Goal: Transaction & Acquisition: Purchase product/service

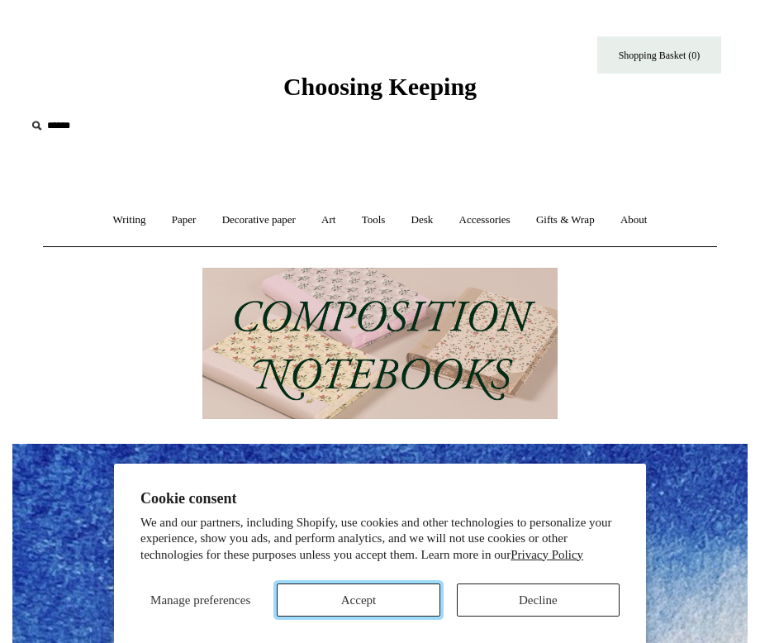
click at [391, 600] on button "Accept" at bounding box center [358, 599] width 163 height 33
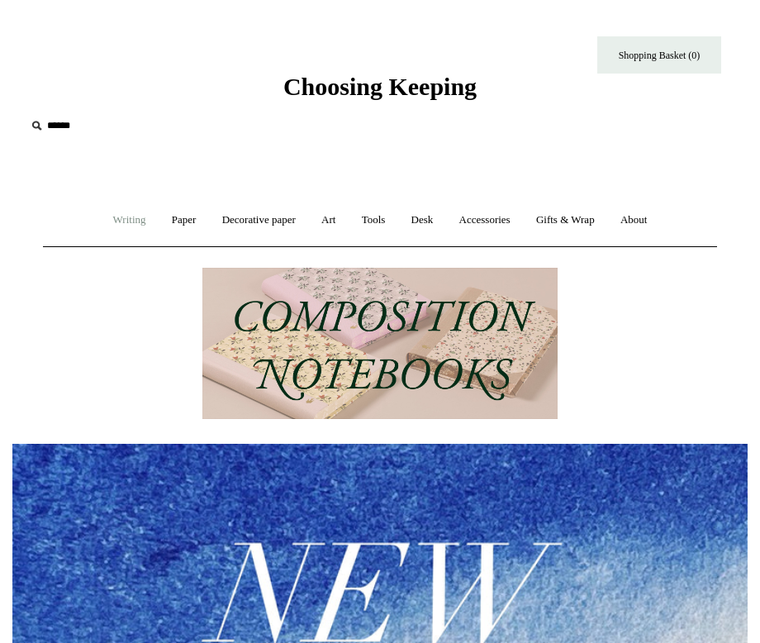
click at [130, 221] on link "Writing +" at bounding box center [130, 220] width 56 height 44
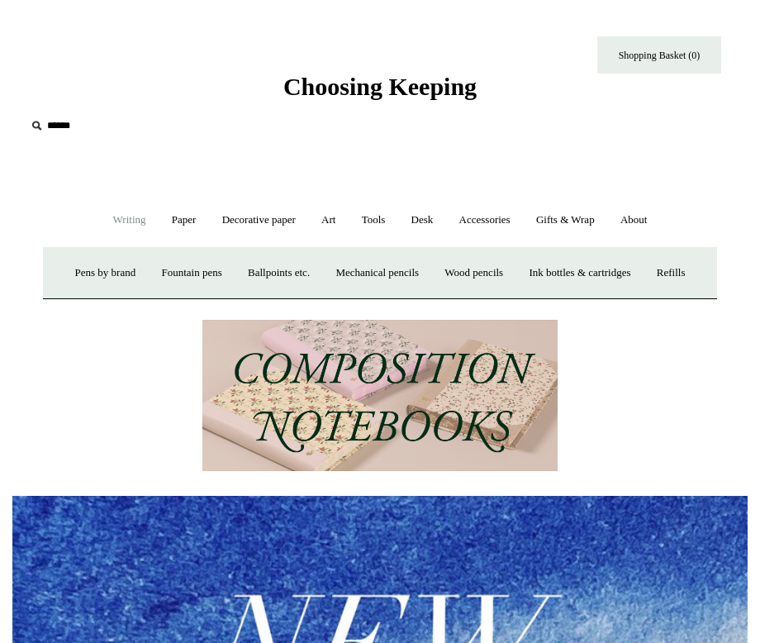
click at [130, 221] on link "Writing -" at bounding box center [130, 220] width 56 height 44
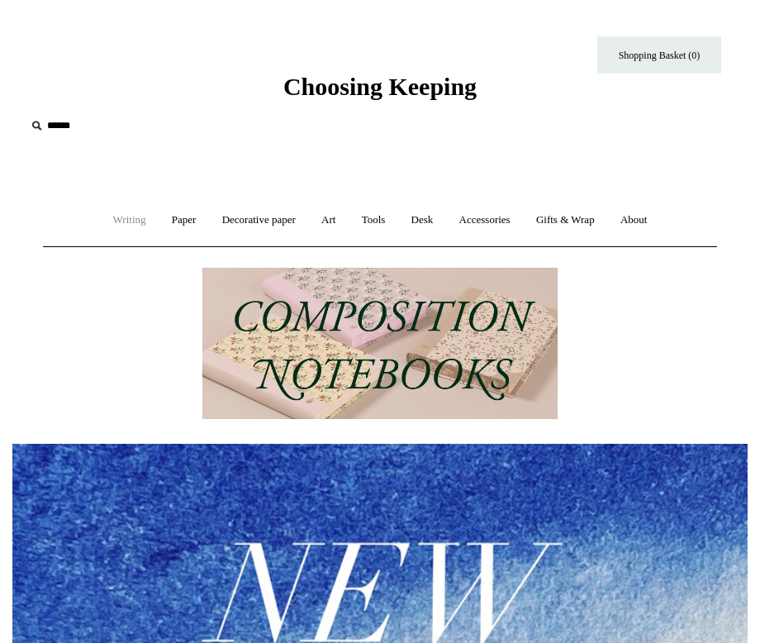
click at [130, 221] on link "Writing +" at bounding box center [130, 220] width 56 height 44
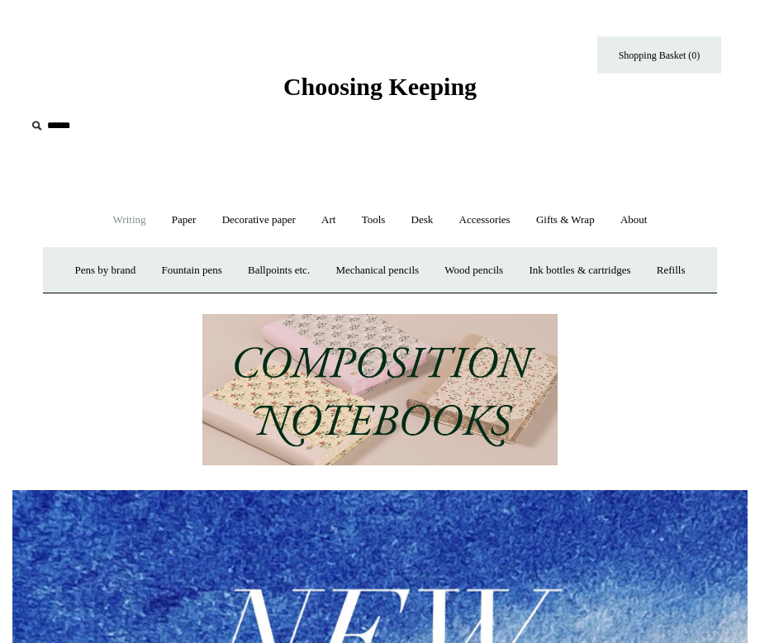
click at [130, 221] on link "Writing -" at bounding box center [130, 220] width 56 height 44
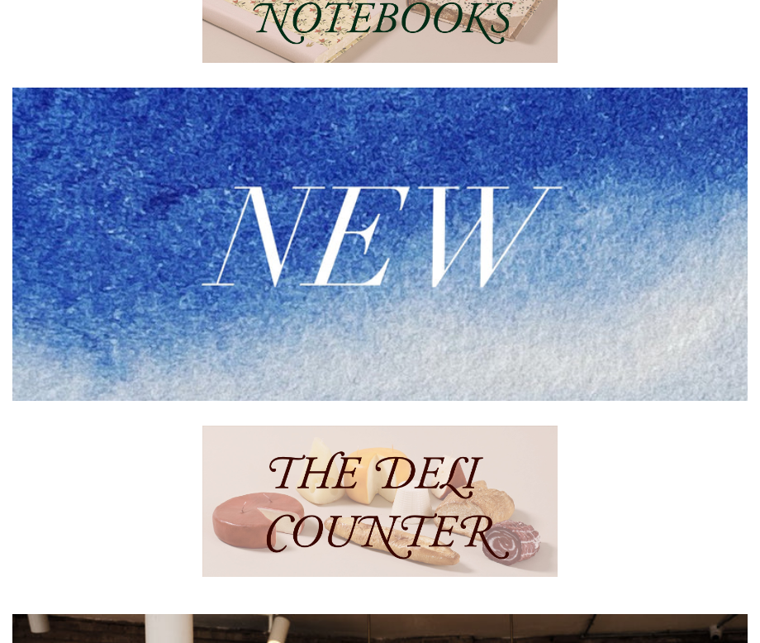
scroll to position [370, 0]
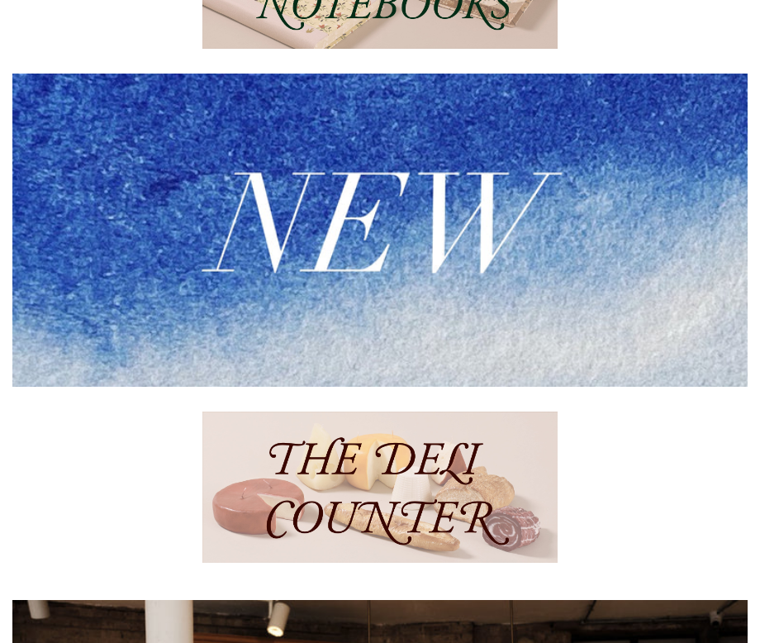
click at [301, 281] on img at bounding box center [379, 230] width 735 height 313
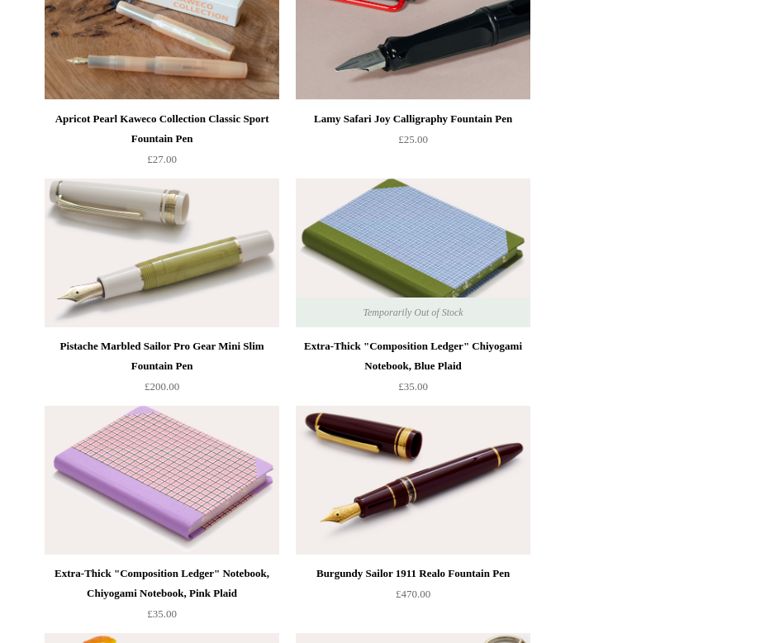
scroll to position [80, 0]
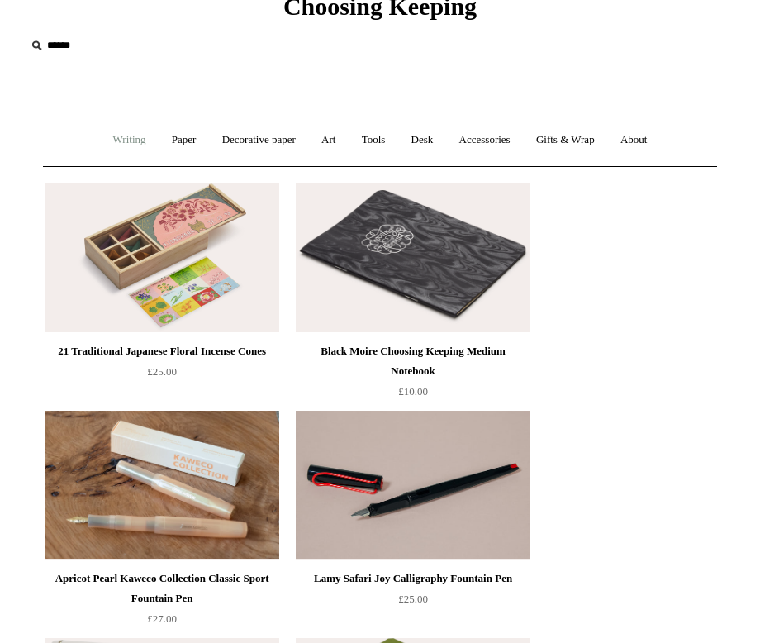
click at [119, 132] on link "Writing +" at bounding box center [130, 140] width 56 height 44
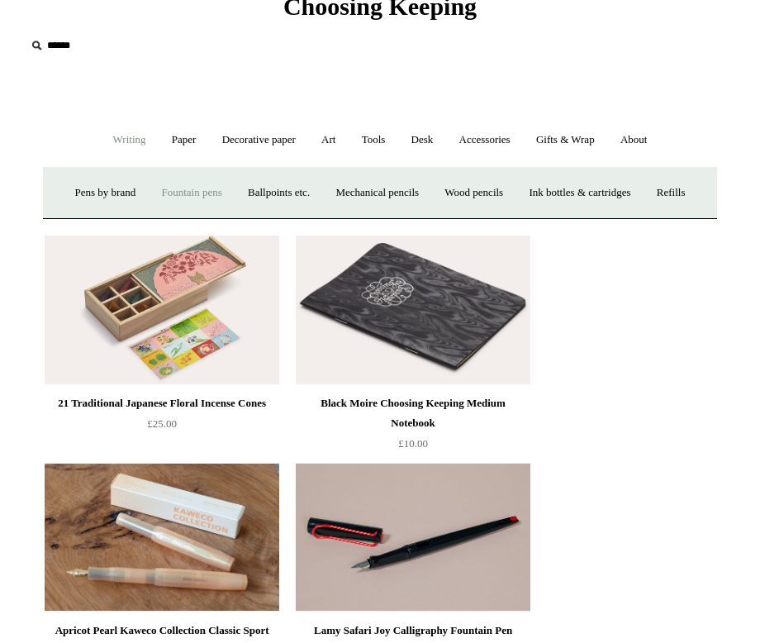
click at [188, 189] on link "Fountain pens +" at bounding box center [191, 193] width 83 height 44
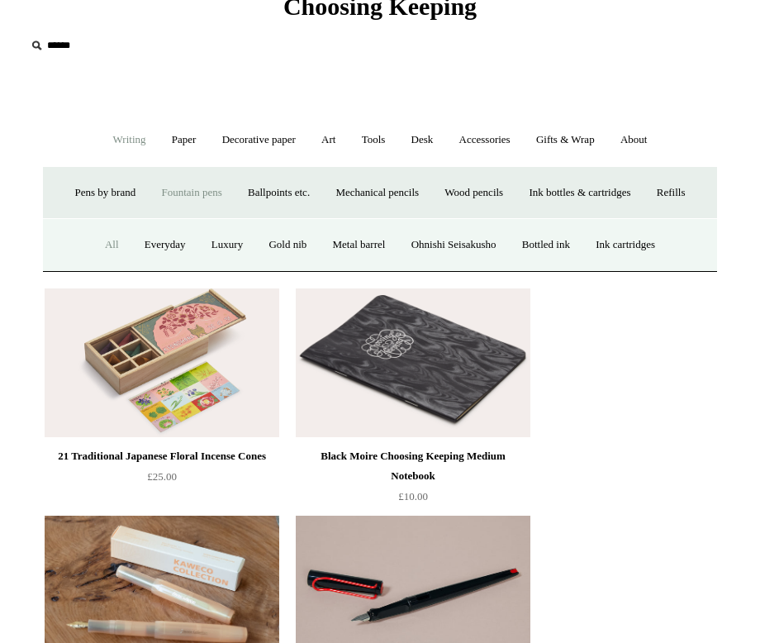
click at [94, 267] on link "All" at bounding box center [111, 245] width 37 height 44
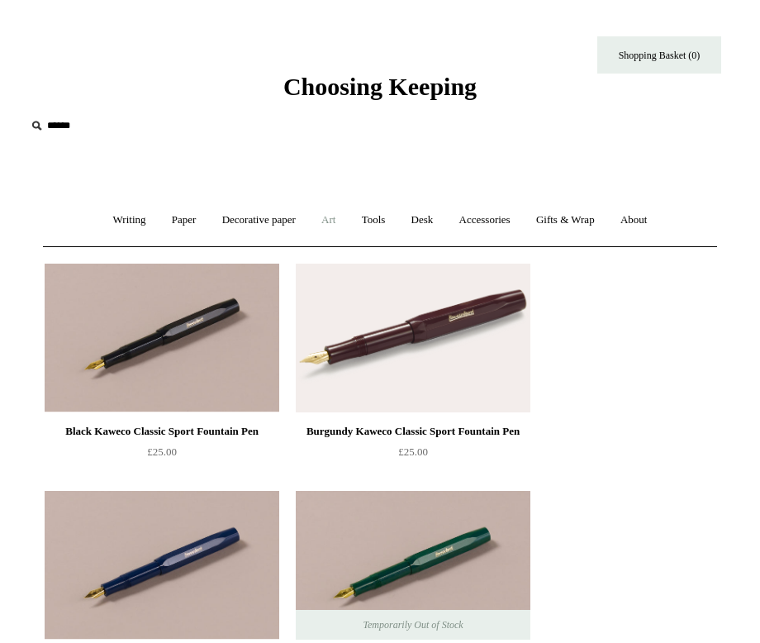
click at [316, 220] on link "Art +" at bounding box center [328, 220] width 37 height 44
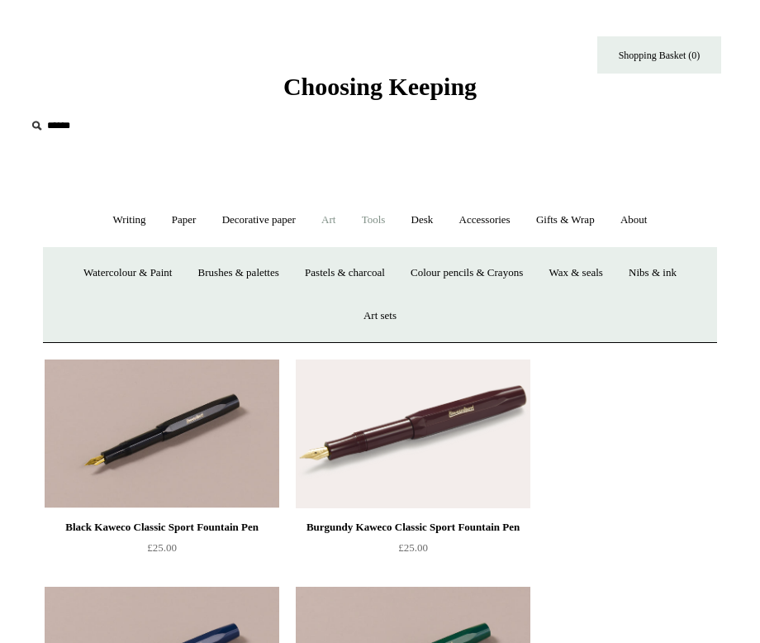
click at [364, 219] on link "Tools +" at bounding box center [373, 220] width 47 height 44
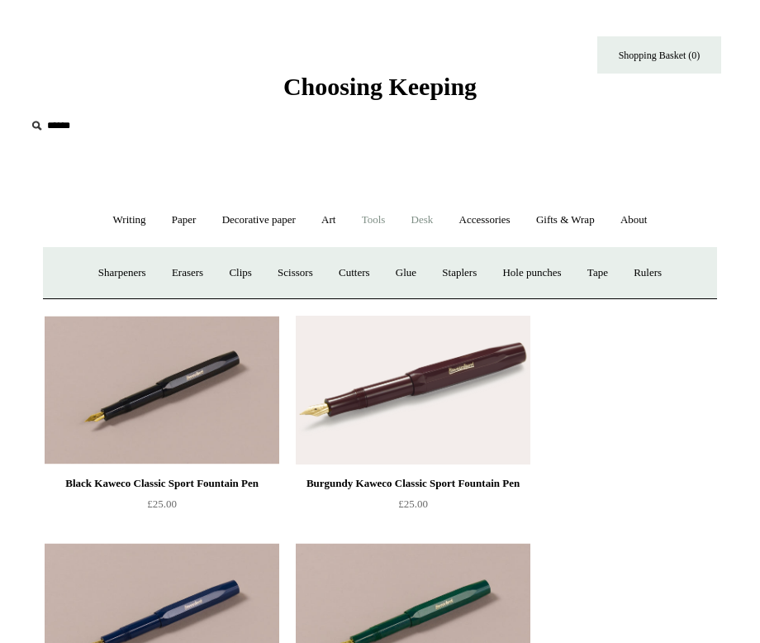
click at [430, 219] on link "Desk +" at bounding box center [422, 220] width 45 height 44
click at [474, 219] on link "Accessories +" at bounding box center [485, 220] width 74 height 44
click at [565, 221] on link "Gifts & Wrap +" at bounding box center [566, 220] width 82 height 44
click at [558, 269] on link "Stickers" at bounding box center [543, 273] width 58 height 44
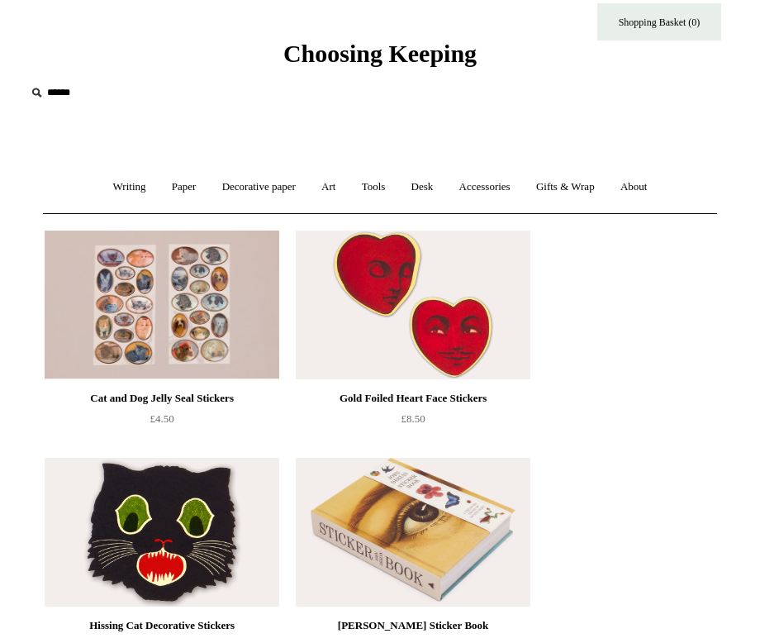
scroll to position [34, 0]
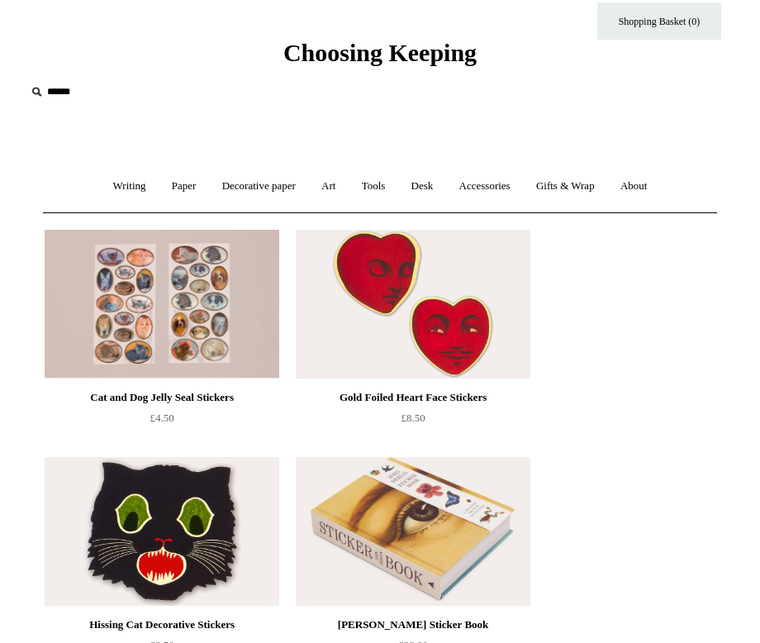
click at [439, 312] on img at bounding box center [413, 304] width 235 height 149
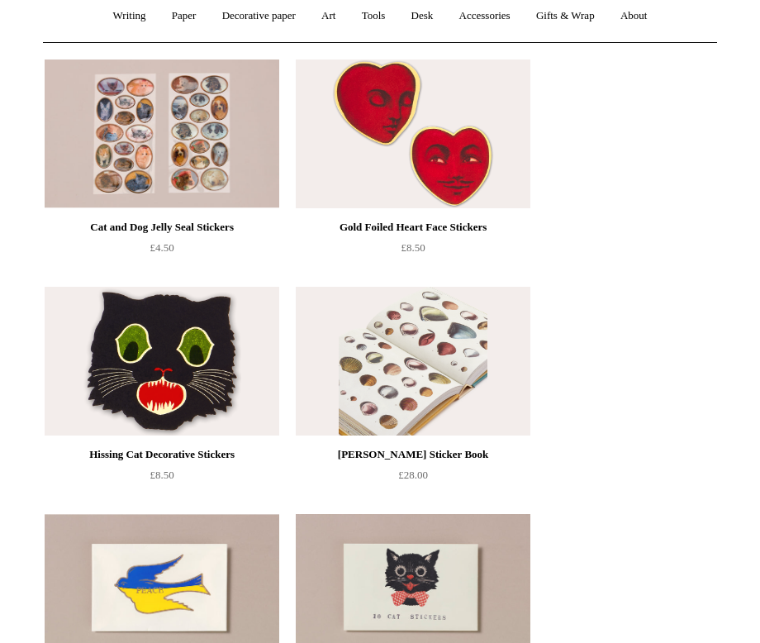
scroll to position [210, 0]
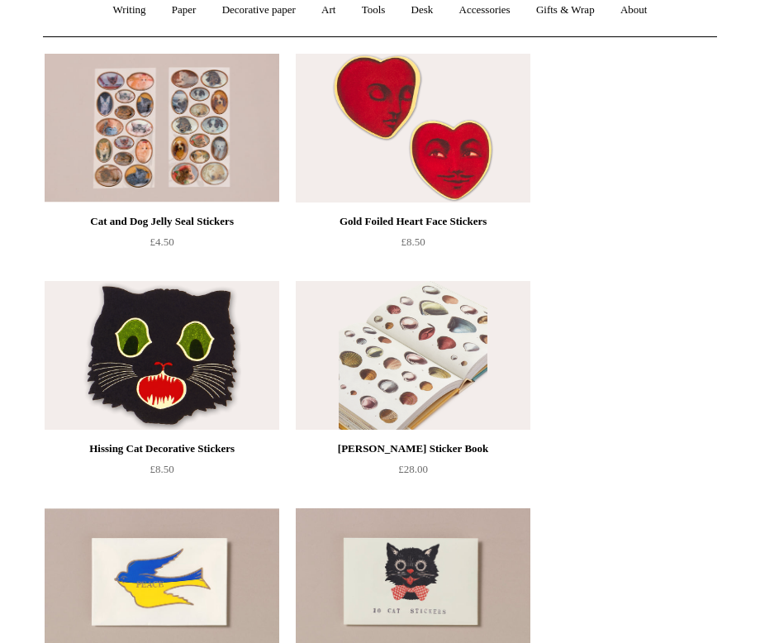
click at [388, 384] on img at bounding box center [413, 355] width 235 height 149
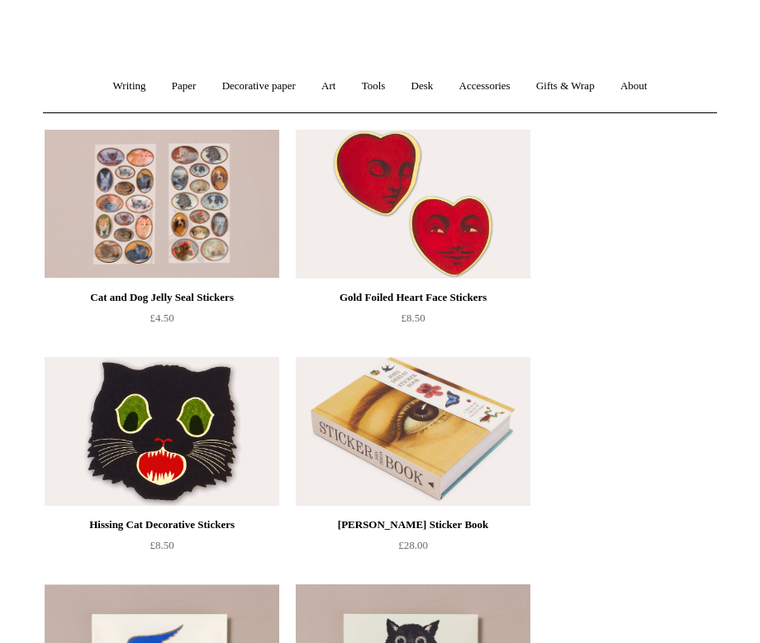
scroll to position [0, 0]
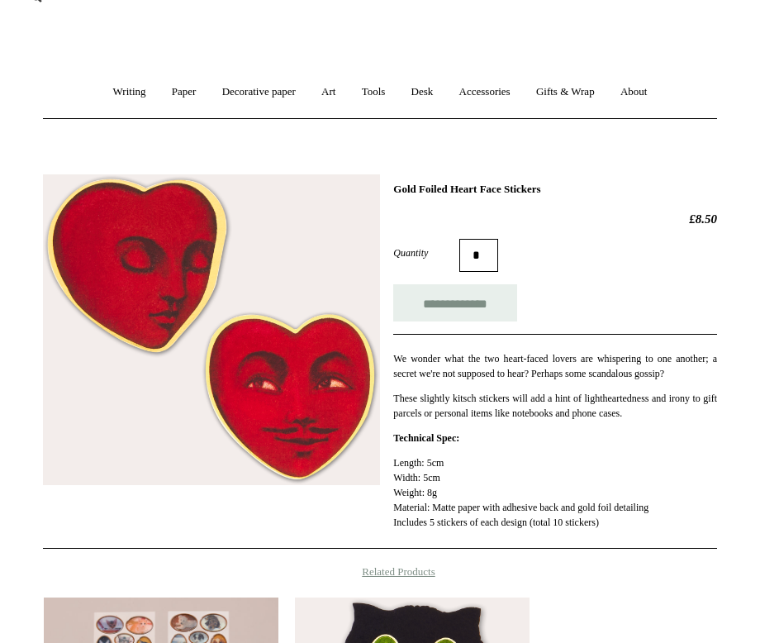
scroll to position [109, 0]
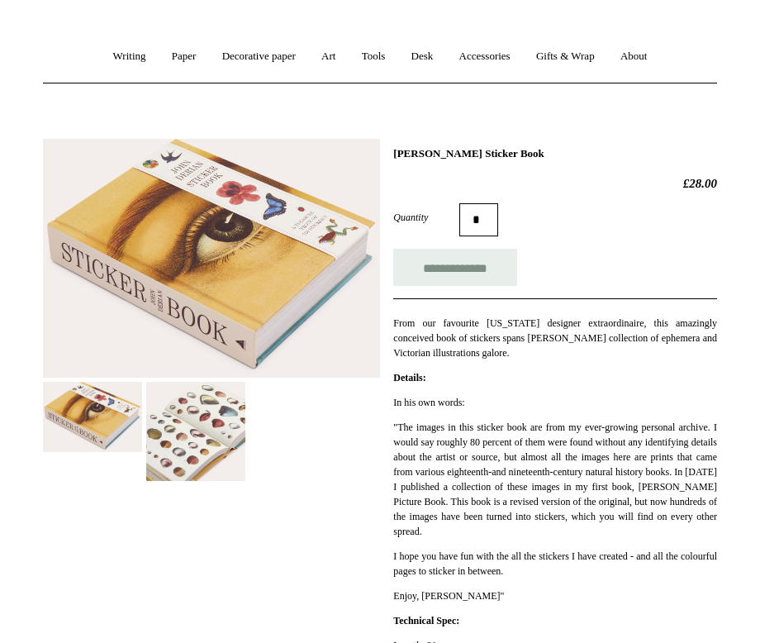
scroll to position [234, 0]
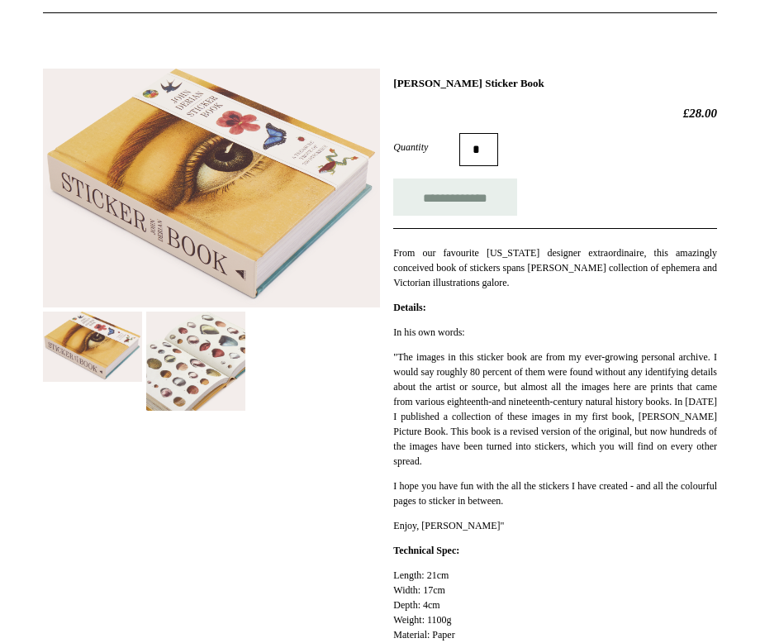
click at [201, 361] on img at bounding box center [195, 361] width 99 height 99
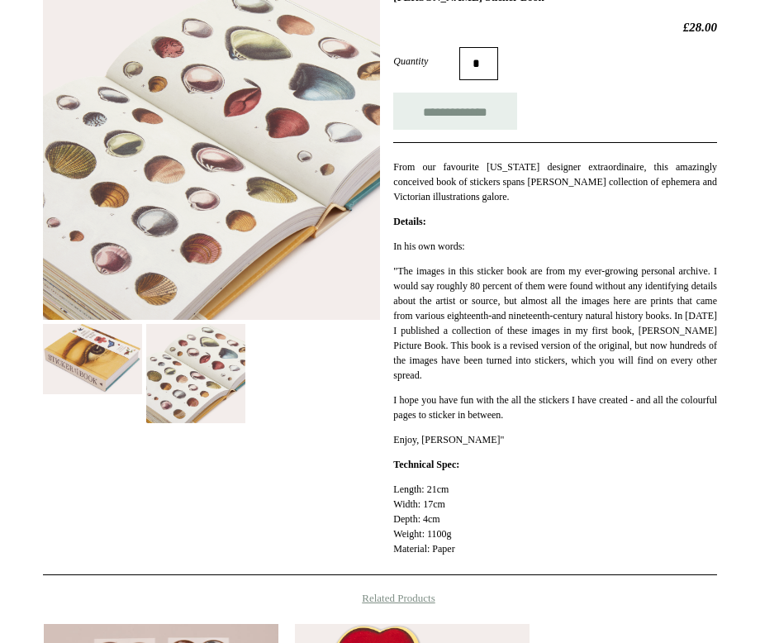
scroll to position [200, 0]
